Goal: Find specific page/section: Find specific page/section

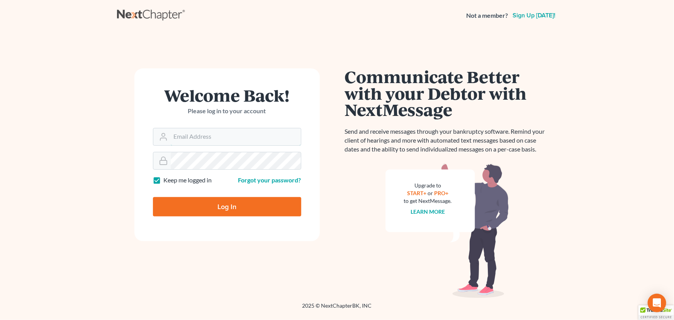
type input "[PERSON_NAME][EMAIL_ADDRESS][DOMAIN_NAME]"
click at [228, 204] on input "Log In" at bounding box center [227, 206] width 148 height 19
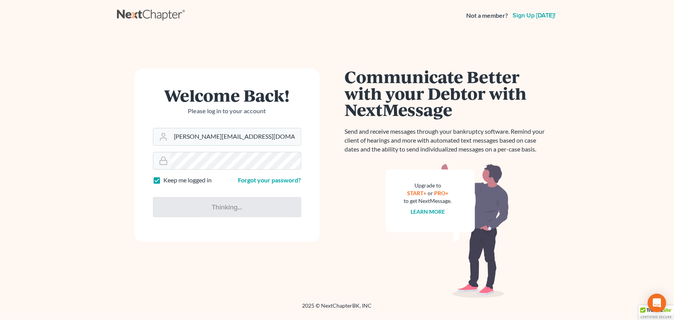
type input "Thinking..."
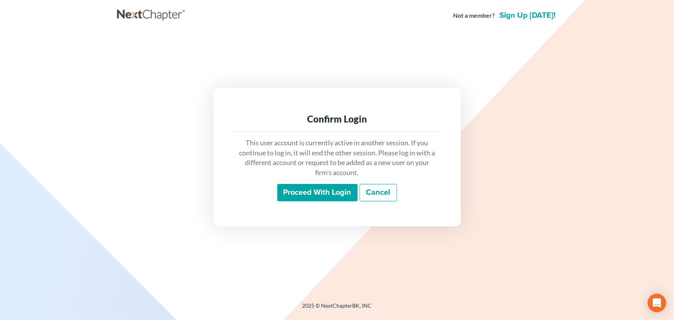
click at [306, 190] on input "Proceed with login" at bounding box center [317, 193] width 80 height 18
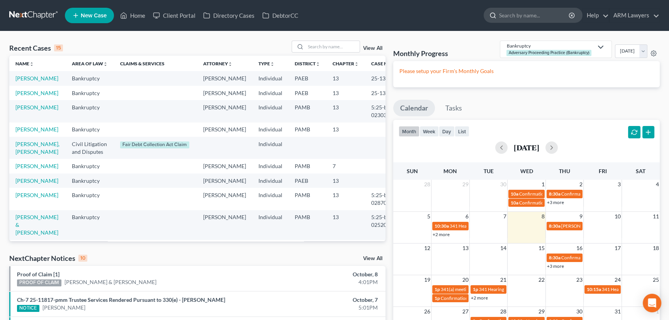
click at [541, 19] on input "search" at bounding box center [534, 15] width 71 height 14
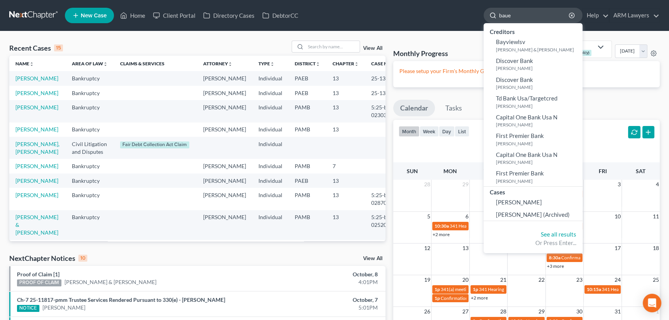
type input "bauer"
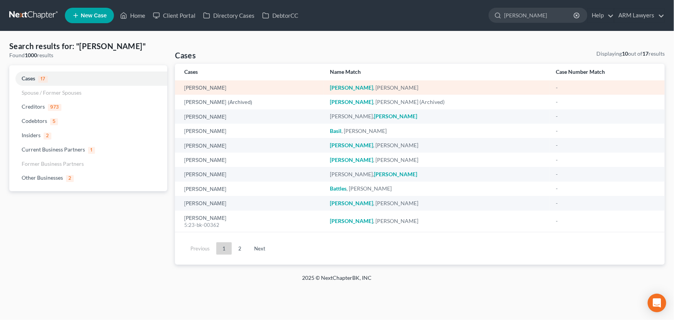
click at [367, 88] on em "Bauer" at bounding box center [351, 87] width 43 height 7
click at [210, 87] on link "Bauer, Tiffany" at bounding box center [205, 87] width 42 height 5
